Goal: Check status: Check status

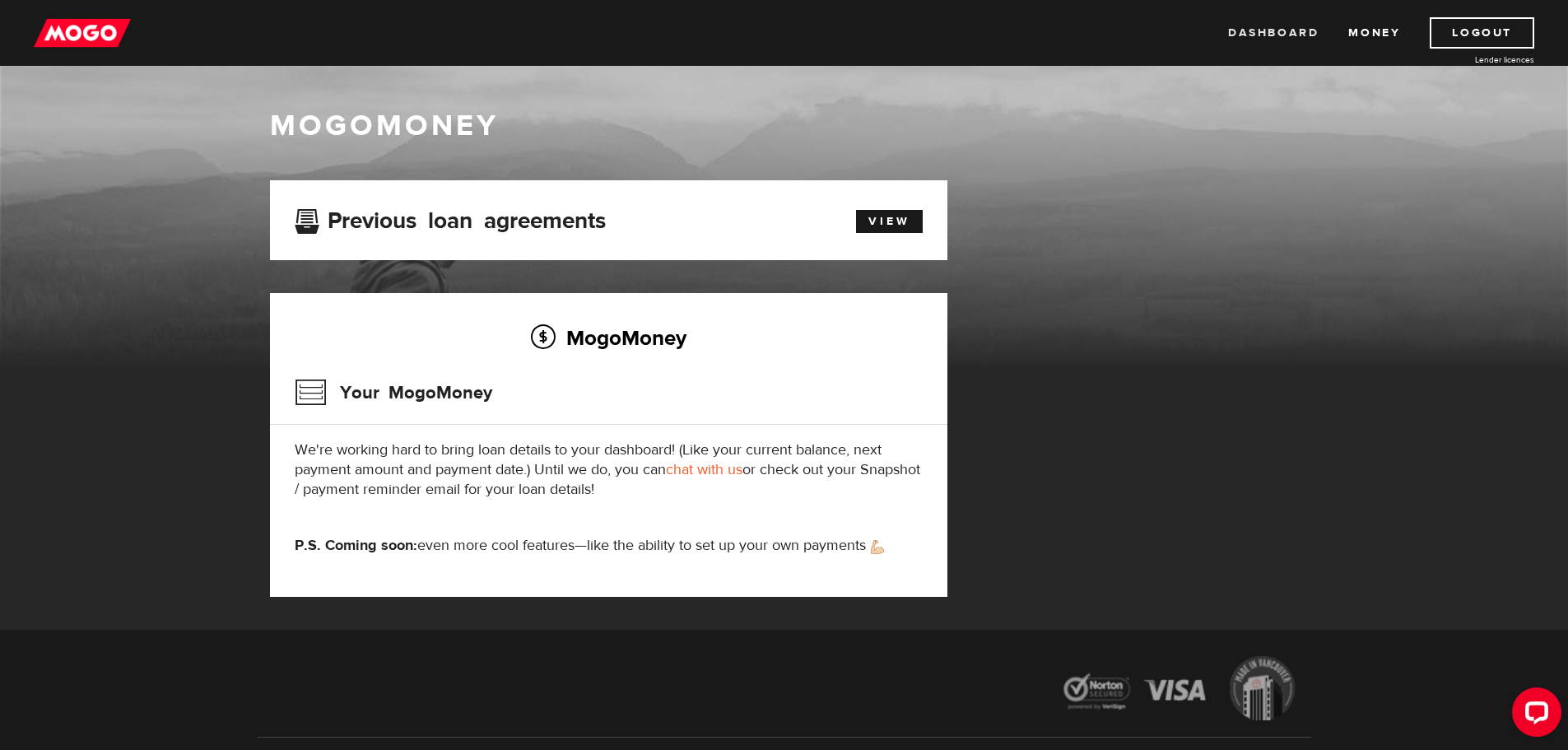
click at [1252, 32] on link "Dashboard" at bounding box center [1273, 33] width 90 height 32
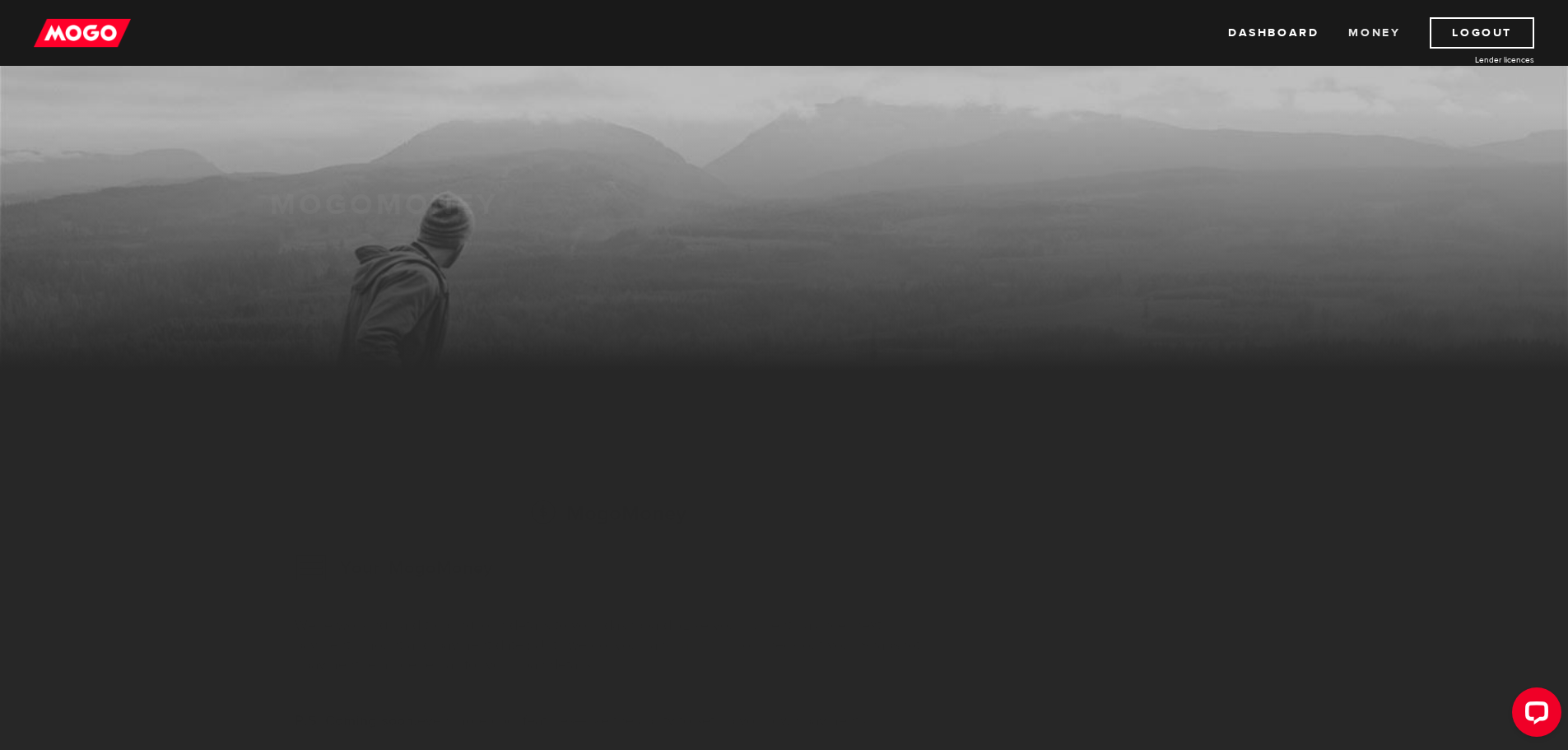
click at [1348, 35] on link "Money" at bounding box center [1374, 33] width 52 height 32
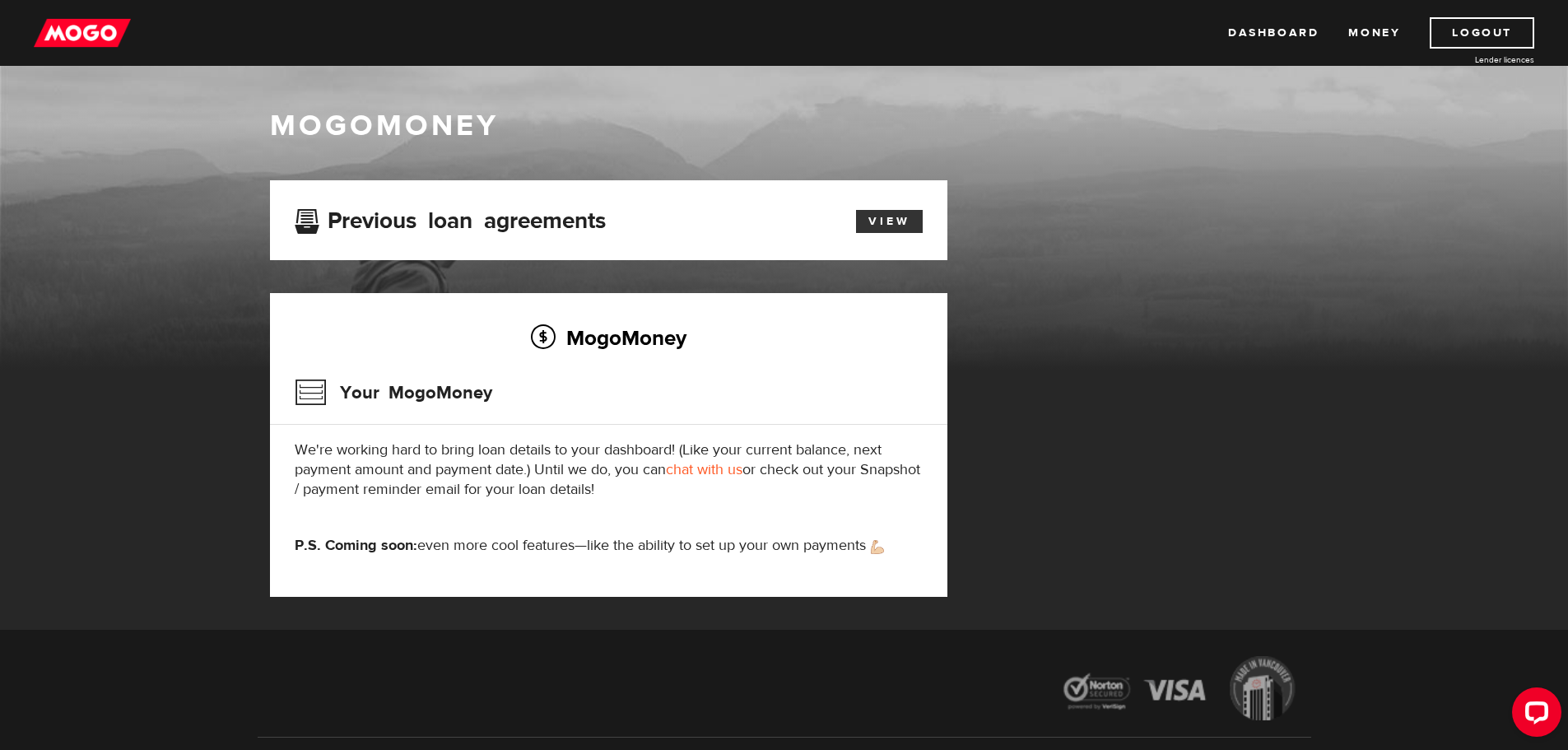
click at [886, 223] on link "View" at bounding box center [889, 222] width 67 height 23
click at [1350, 29] on link "Money" at bounding box center [1374, 33] width 52 height 32
click at [1290, 27] on link "Dashboard" at bounding box center [1273, 33] width 90 height 32
